Goal: Task Accomplishment & Management: Manage account settings

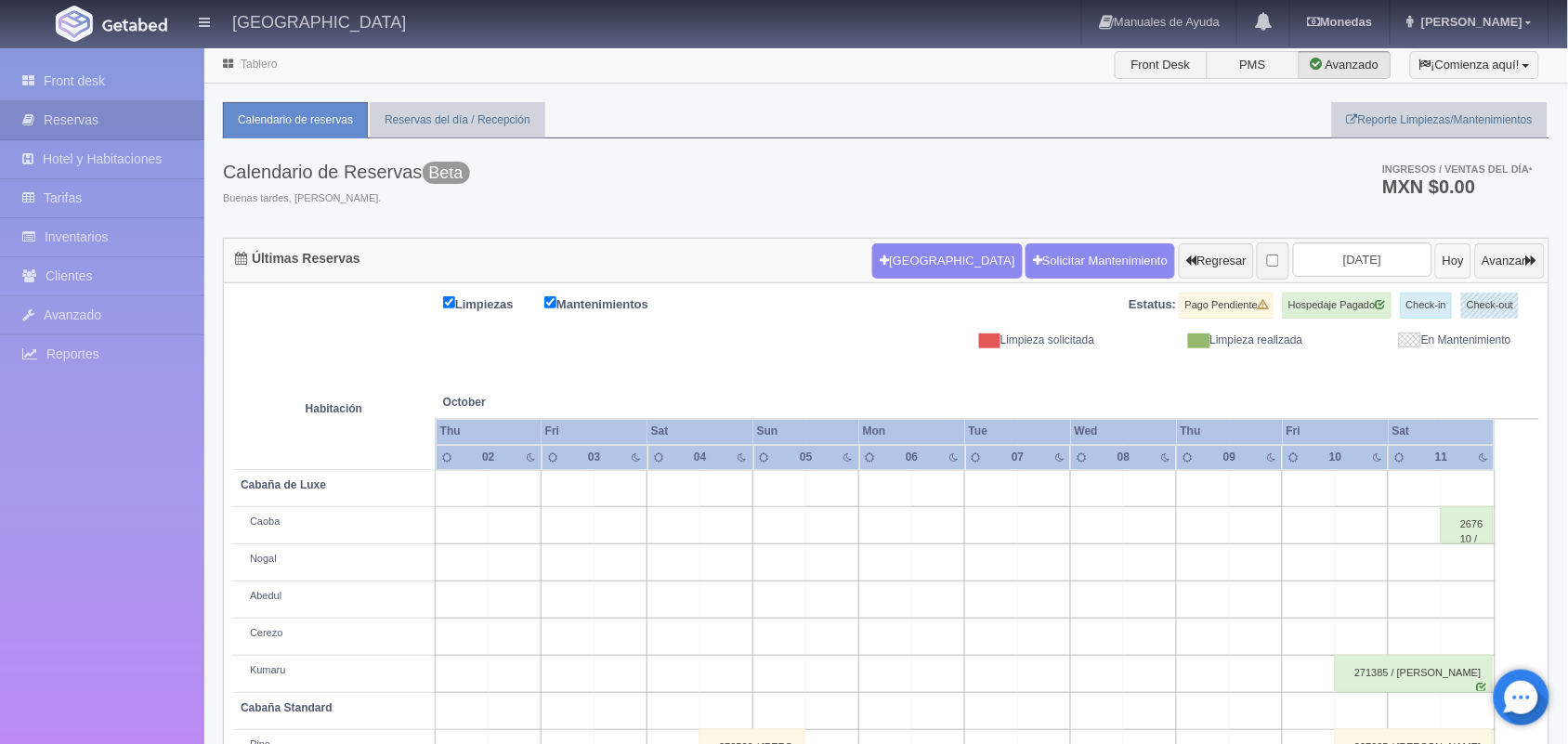
click at [1435, 271] on button "Hoy" at bounding box center [1453, 261] width 36 height 35
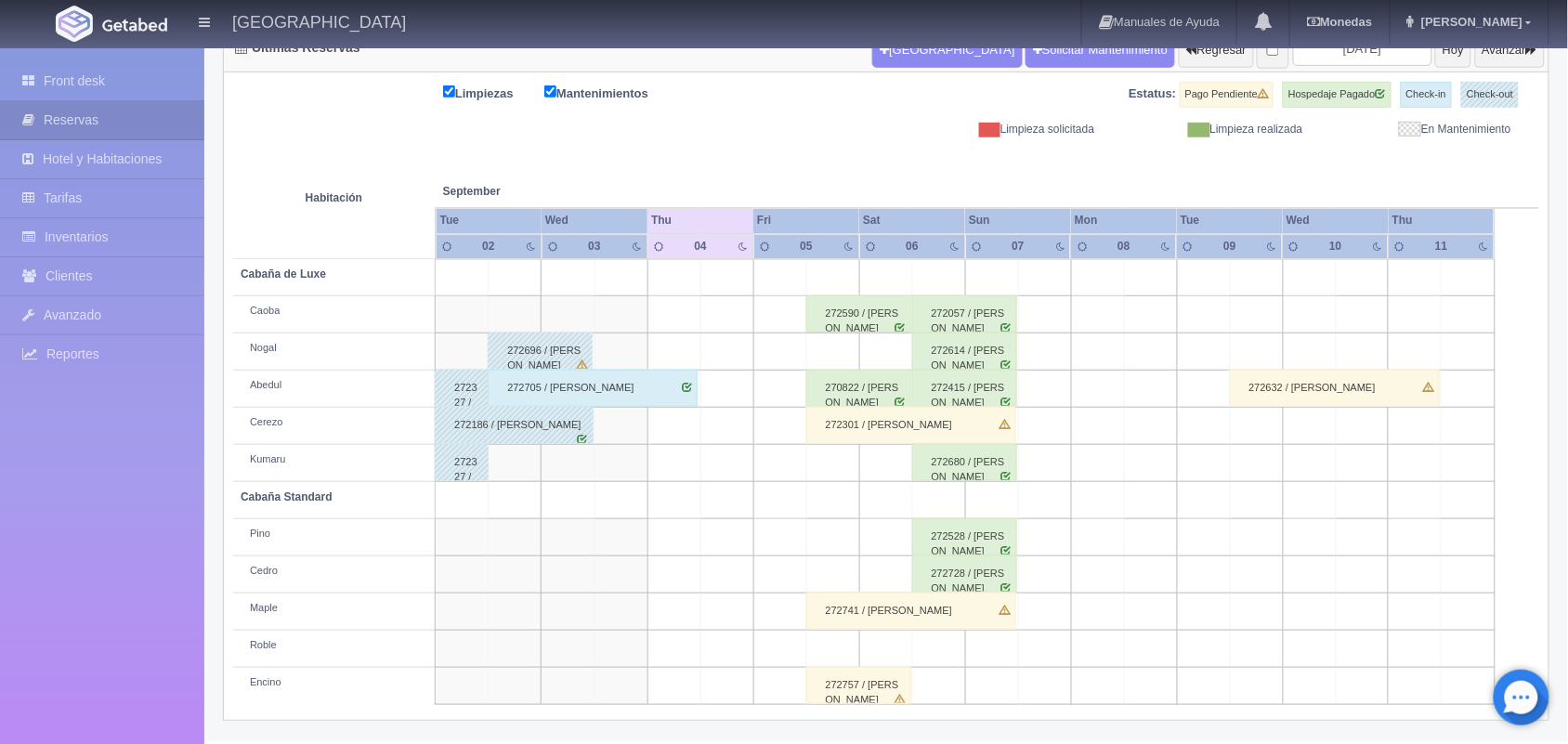
scroll to position [114, 0]
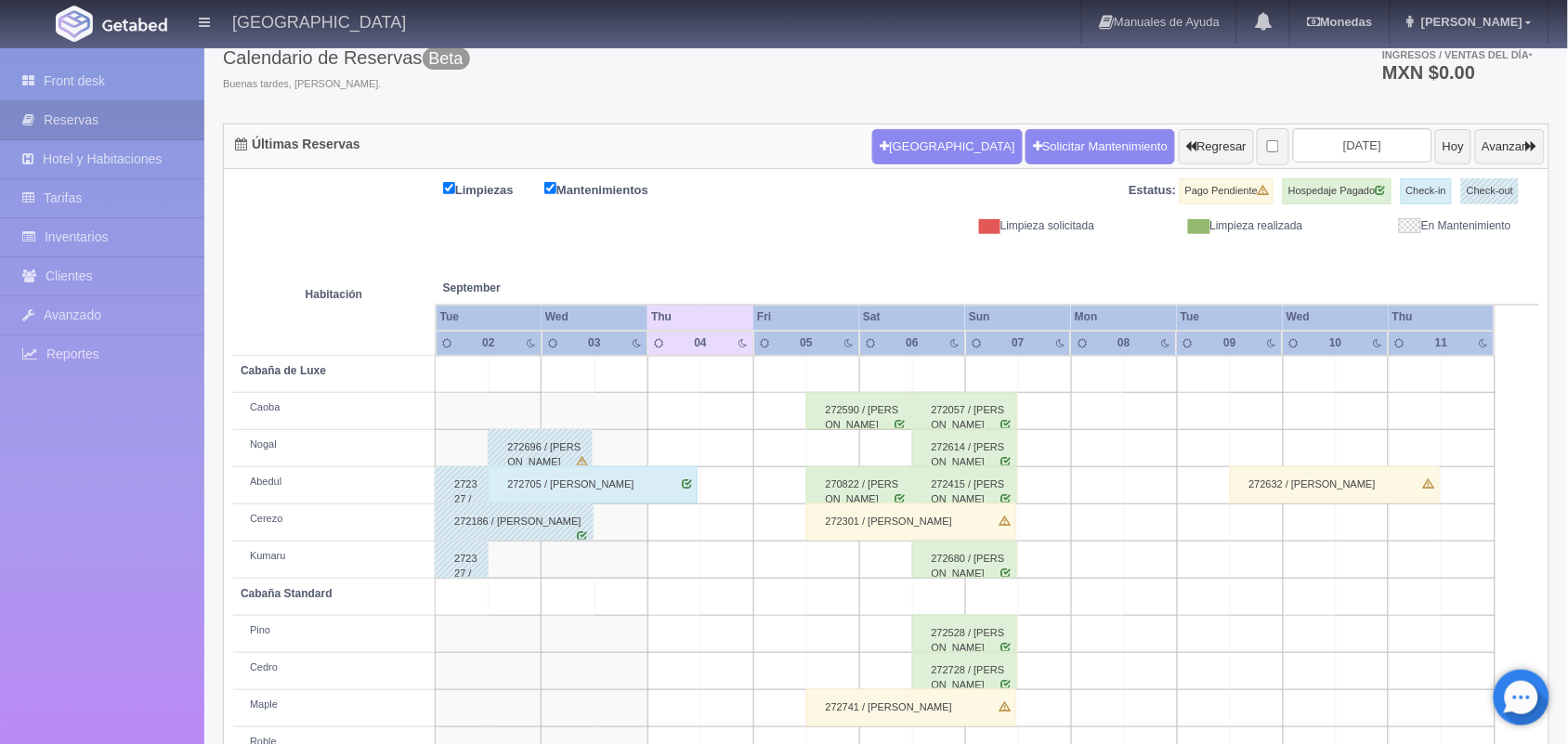
click at [1503, 117] on div "Calendario de Reservas Beta Buenas tardes, [PERSON_NAME]. Ingresos / Ventas del…" at bounding box center [886, 74] width 1326 height 99
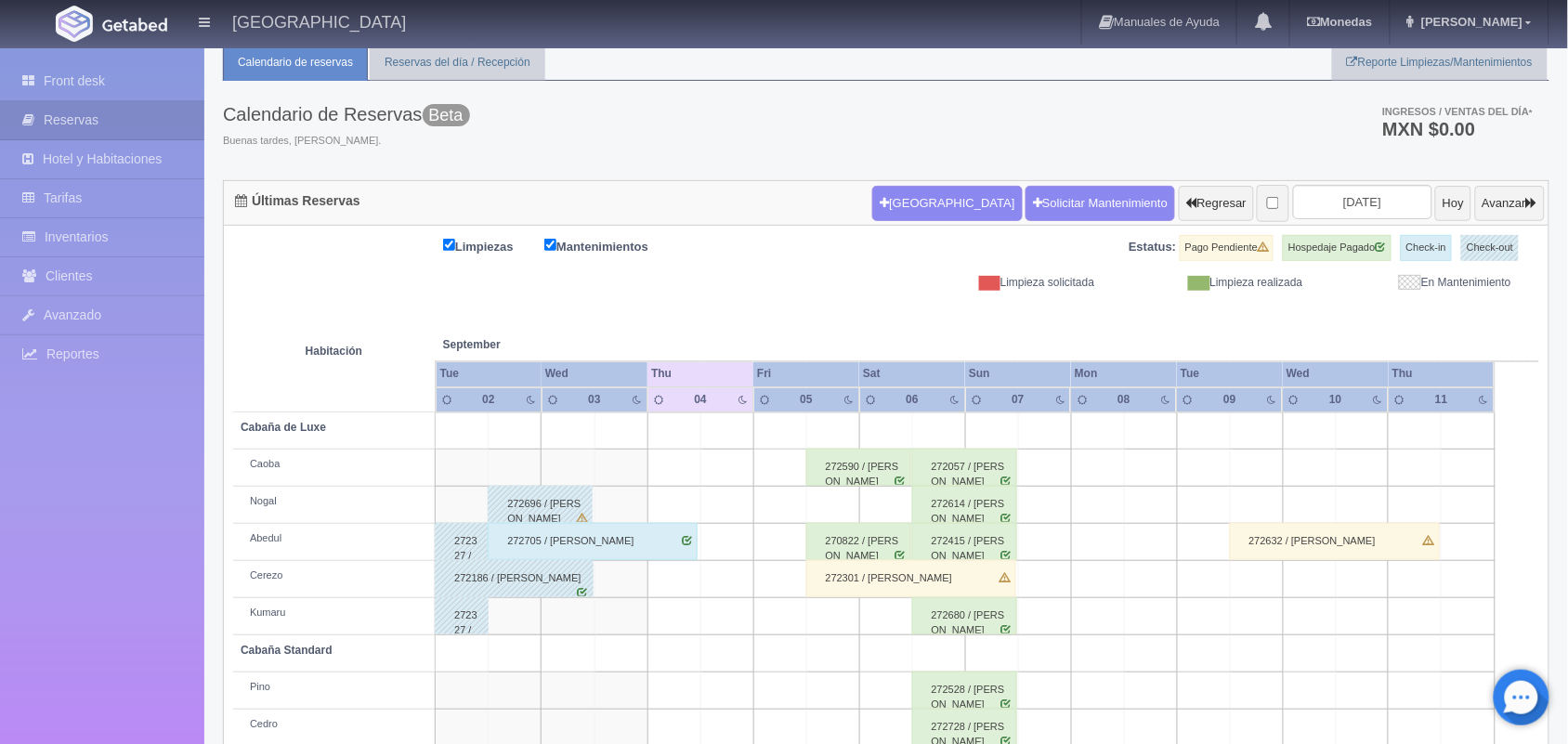
scroll to position [54, 0]
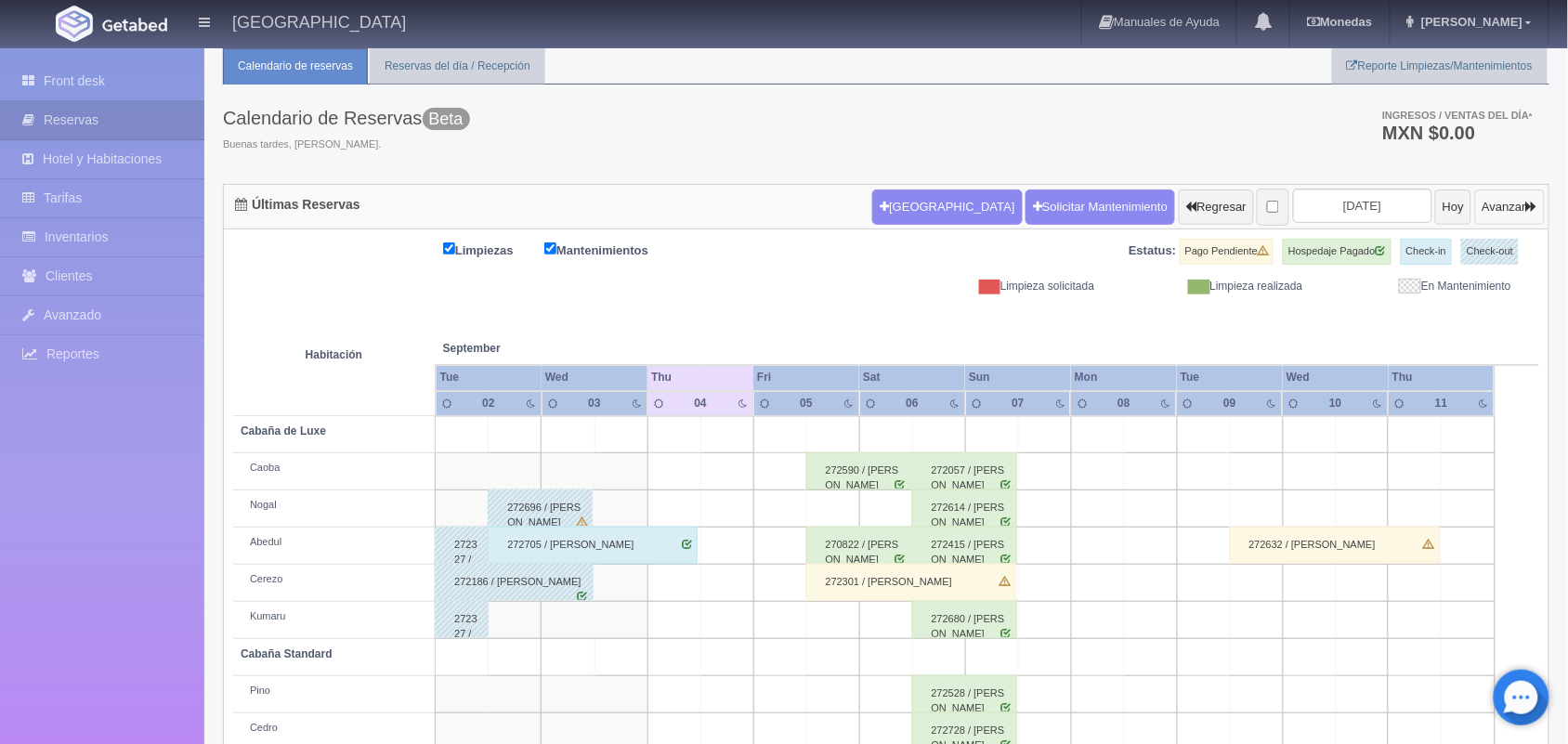
click at [1503, 211] on button "Avanzar" at bounding box center [1510, 207] width 70 height 35
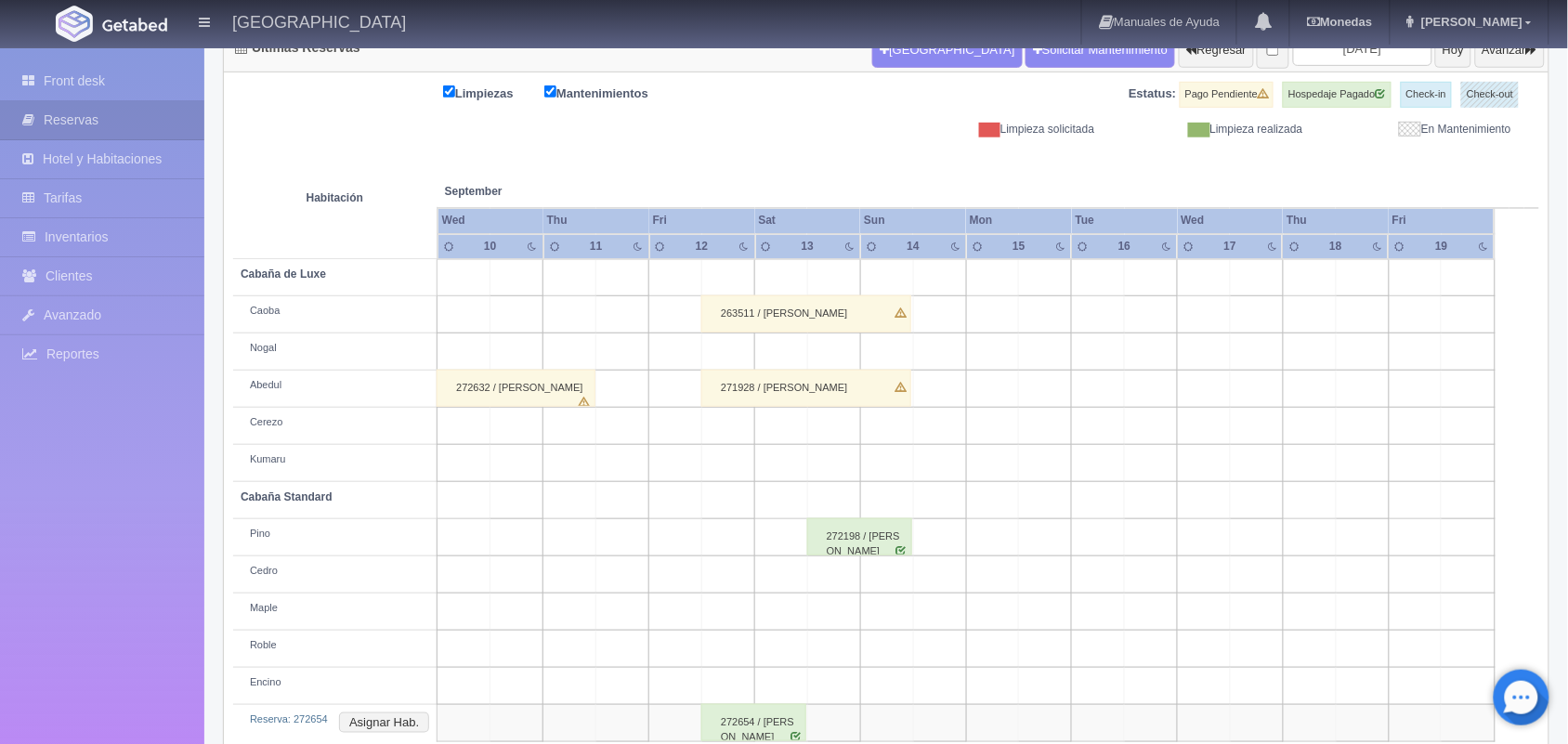
scroll to position [248, 0]
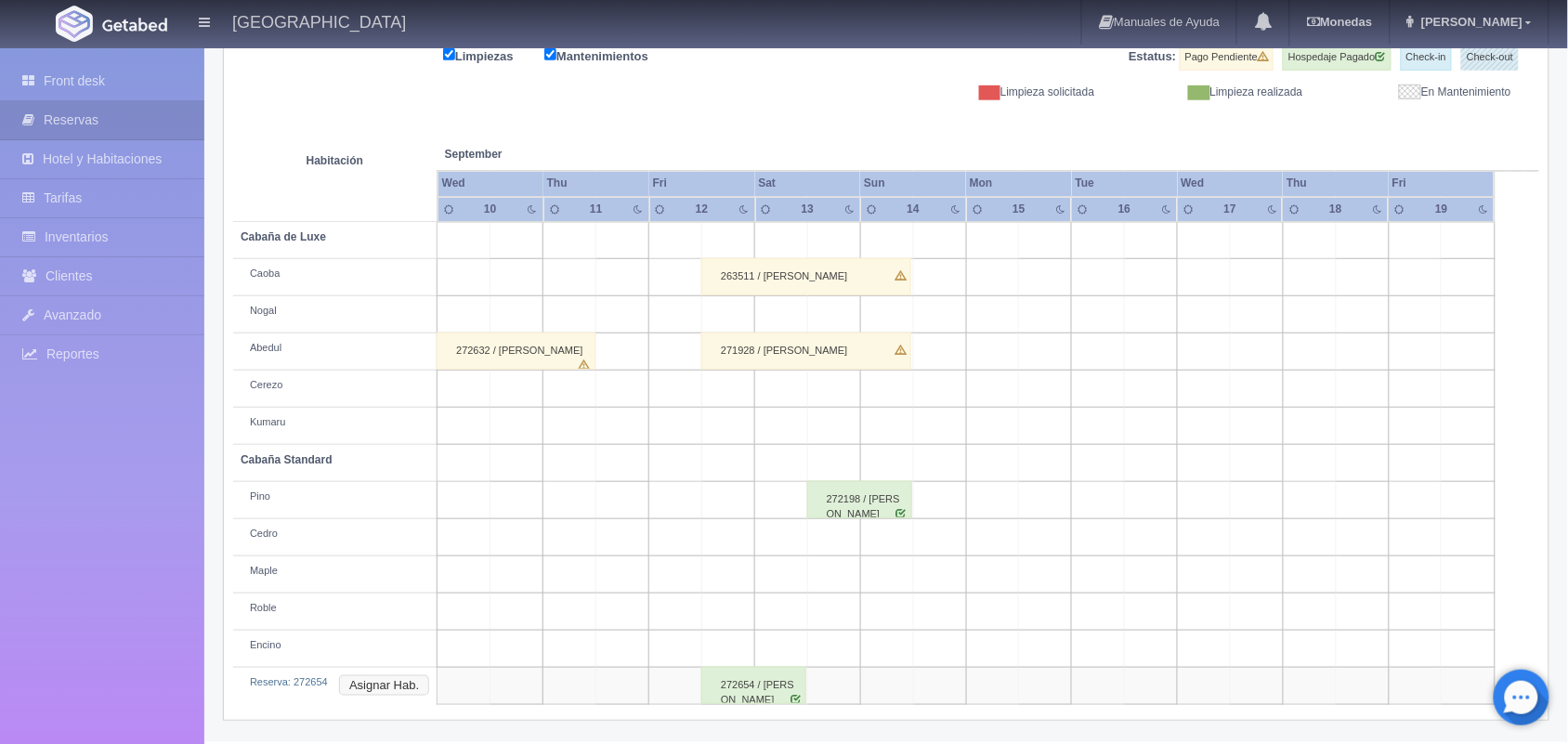
click at [411, 684] on button "Asignar Hab." at bounding box center [384, 686] width 91 height 21
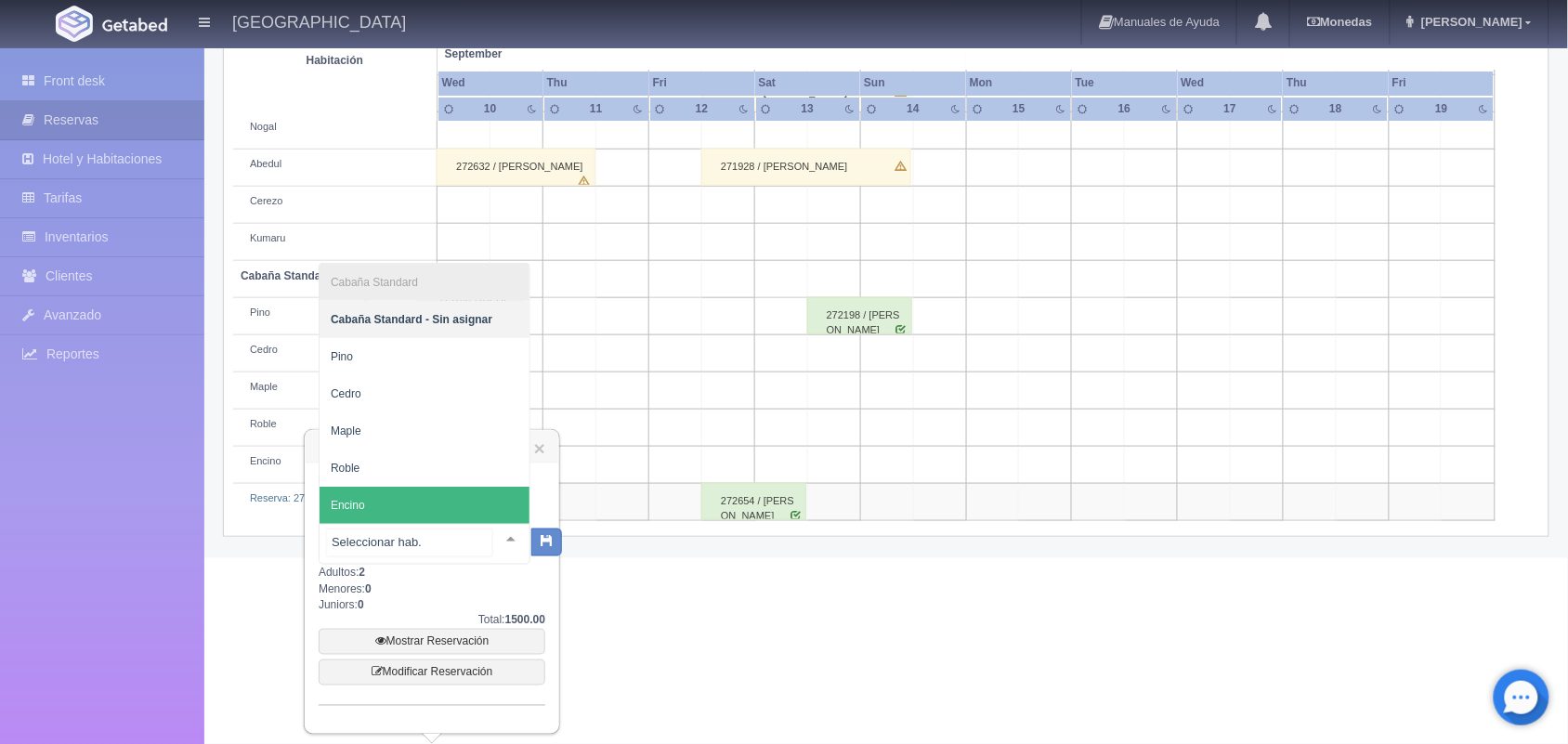
scroll to position [433, 0]
click at [498, 524] on div "Cabaña Standard Cabaña Standard - Sin asignar Pino Cedro Maple Roble Encino No …" at bounding box center [424, 544] width 212 height 41
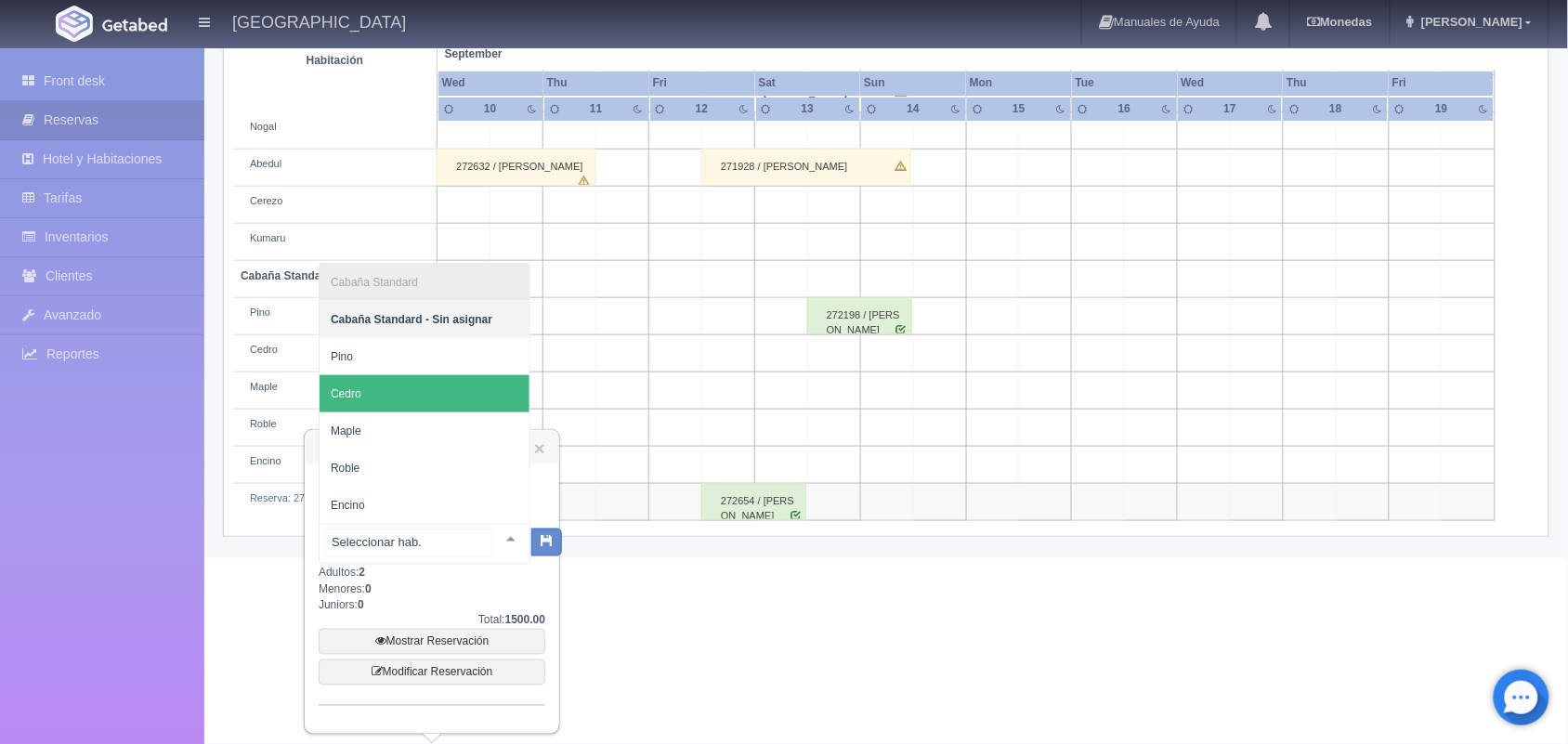
click at [438, 377] on span "Cedro" at bounding box center [424, 394] width 210 height 37
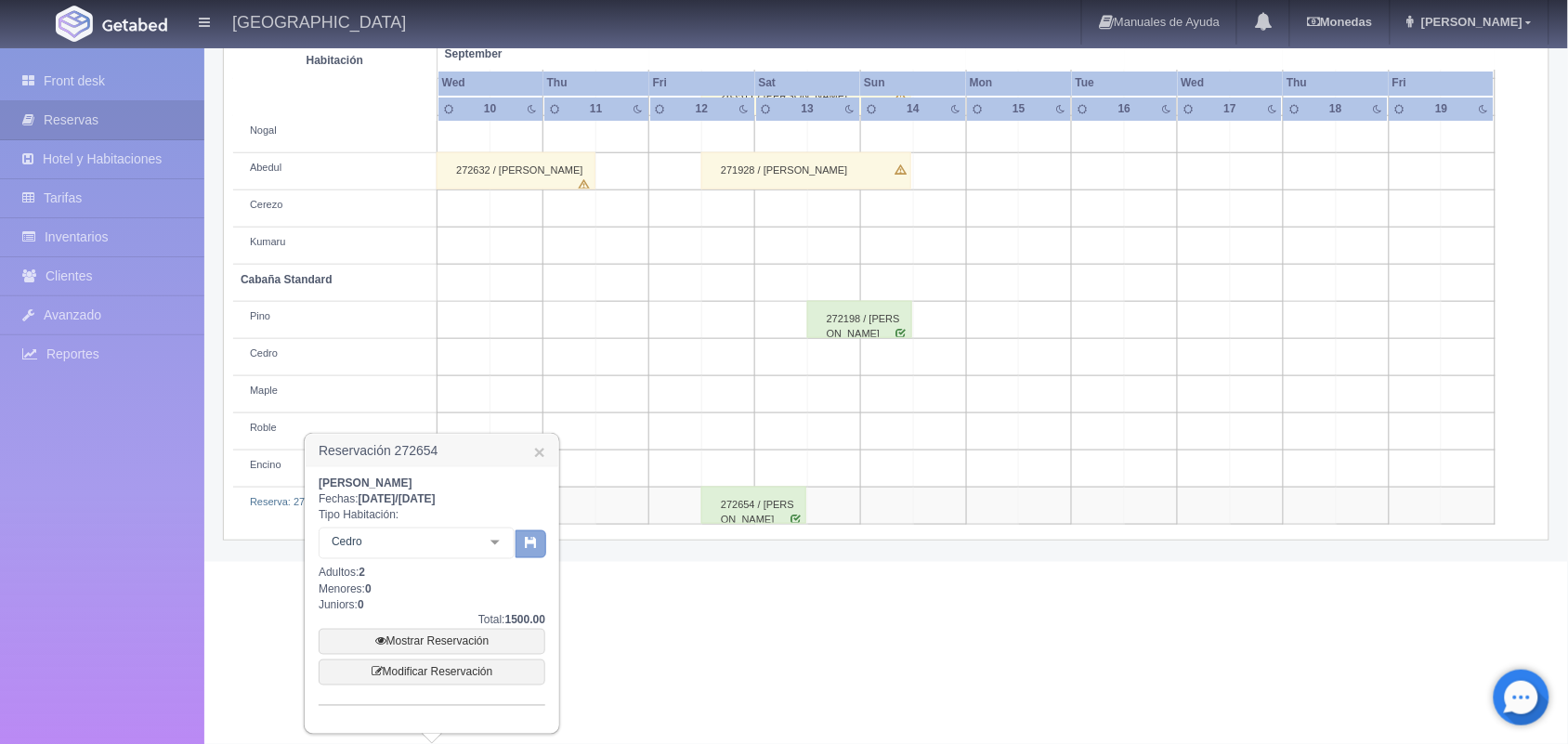
scroll to position [429, 0]
click at [520, 539] on button "button" at bounding box center [530, 544] width 31 height 28
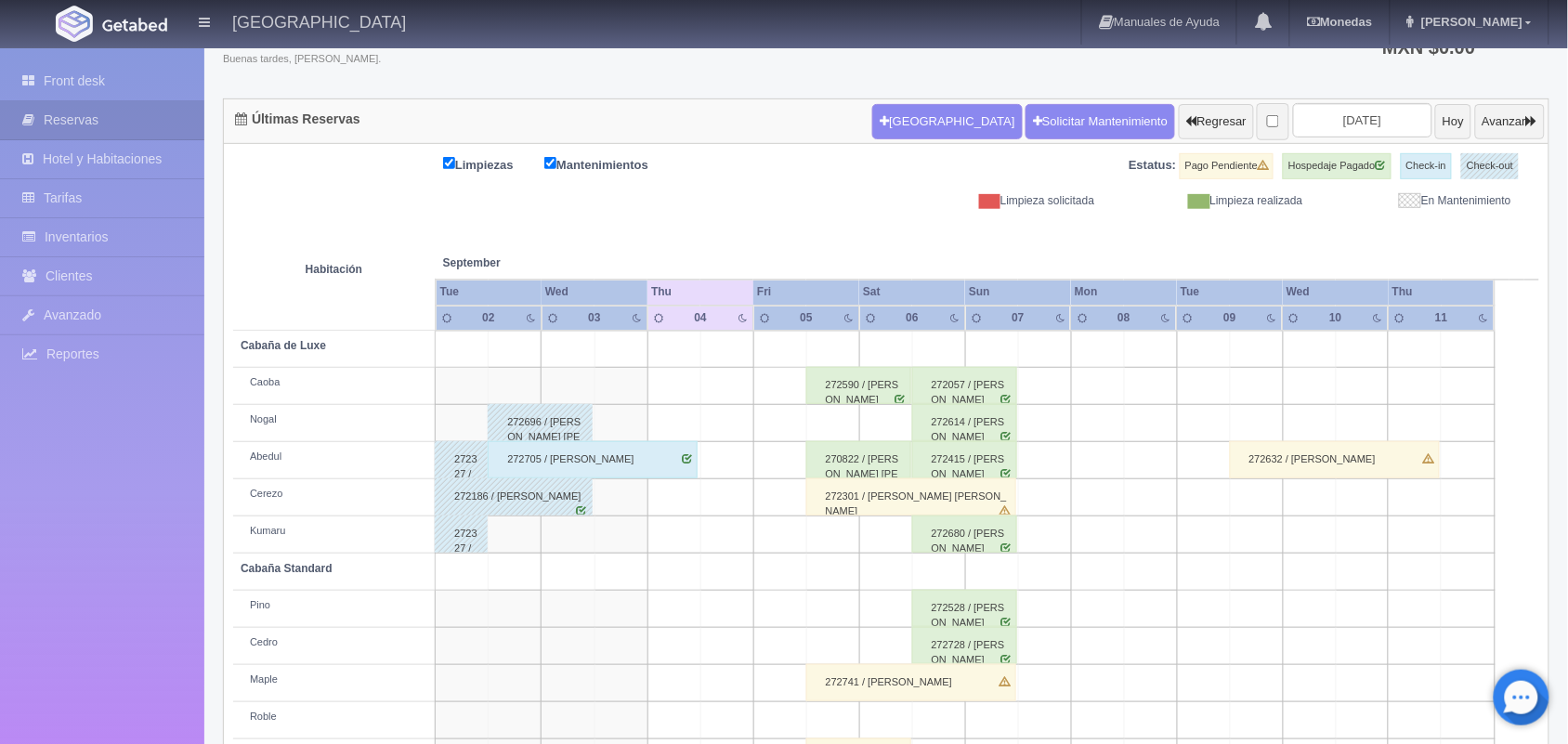
scroll to position [211, 0]
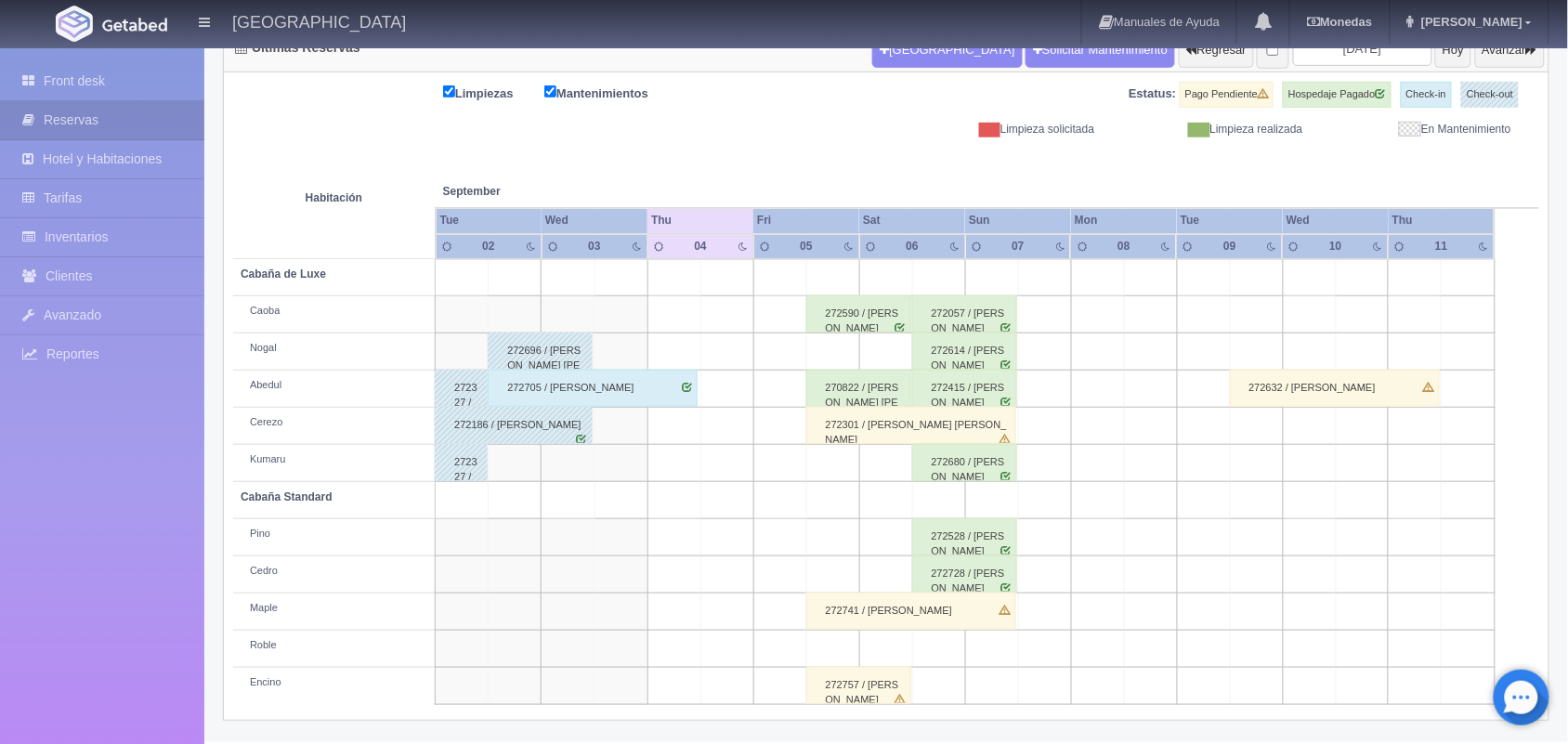
click at [927, 605] on div "272741 / Lorena Judith Arellanes Quiterio" at bounding box center [911, 611] width 210 height 37
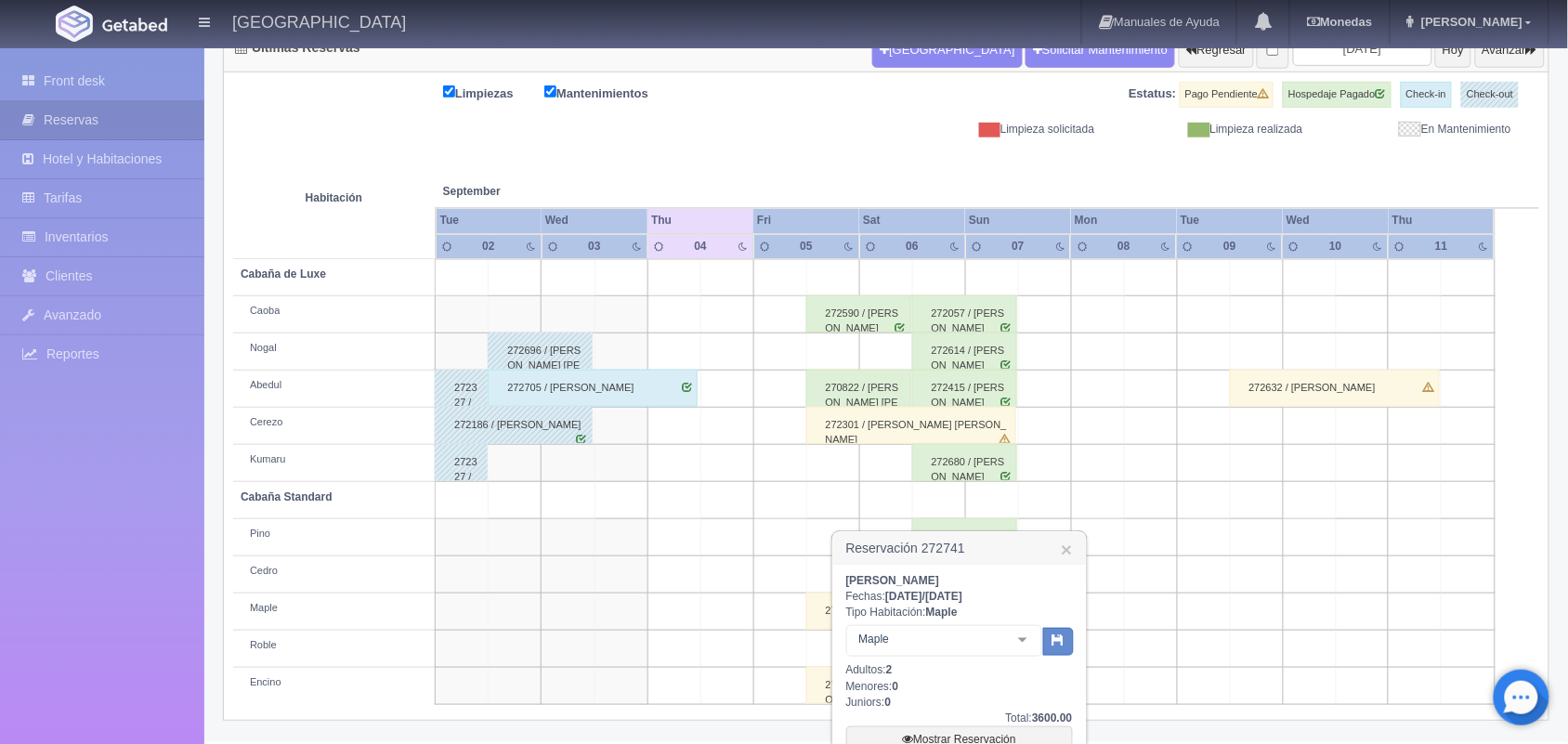
drag, startPoint x: 839, startPoint y: 549, endPoint x: 1023, endPoint y: 581, distance: 186.8
click at [1023, 581] on div "Reservación 272741 × Lorena Judith Arellanes Quiterio Fechas: 2025-09-05 / 2025…" at bounding box center [959, 713] width 257 height 367
copy div "Reservación 272741 × Lorena Judith Arellanes Quiterio"
click at [1067, 557] on link "×" at bounding box center [1067, 549] width 11 height 20
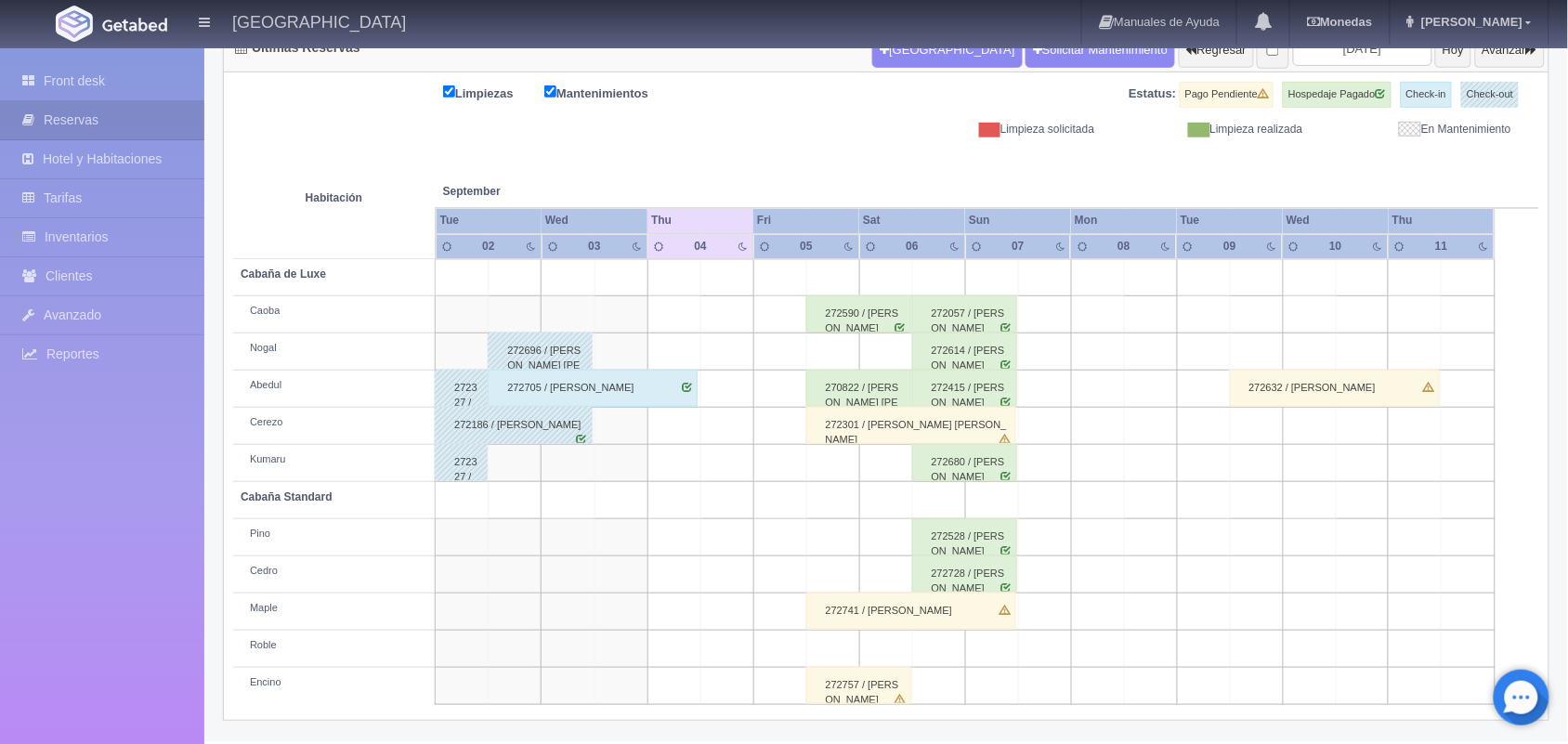
click at [841, 679] on div "272757 / [PERSON_NAME]" at bounding box center [859, 686] width 105 height 37
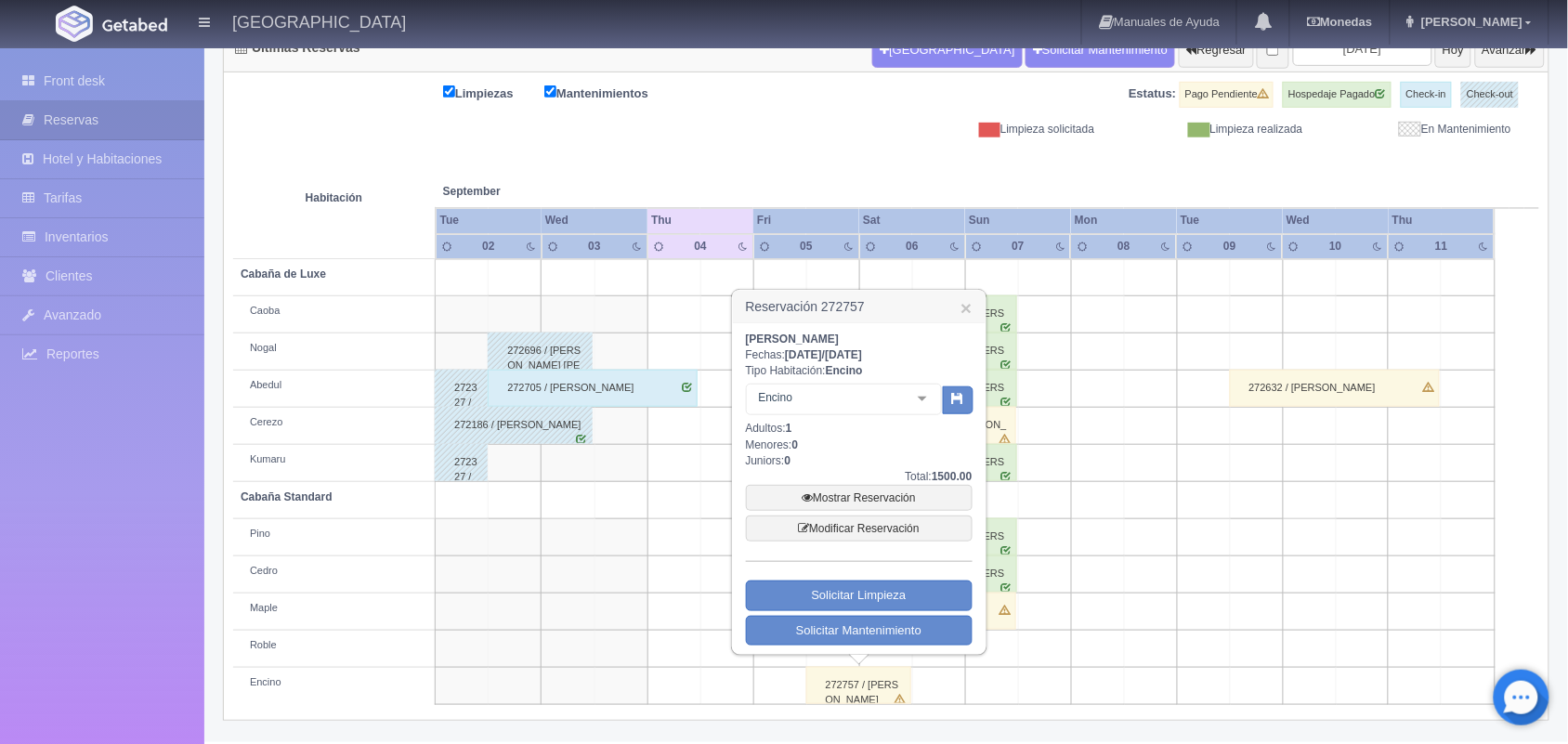
drag, startPoint x: 746, startPoint y: 306, endPoint x: 866, endPoint y: 330, distance: 122.4
click at [866, 330] on div "Reservación 272757 × roberto ulises serrano Fechas: 2025-09-05 / 2025-09-06 Tip…" at bounding box center [859, 472] width 257 height 367
copy div "Reservación 272757 × roberto ulises serrano"
